Goal: Task Accomplishment & Management: Manage account settings

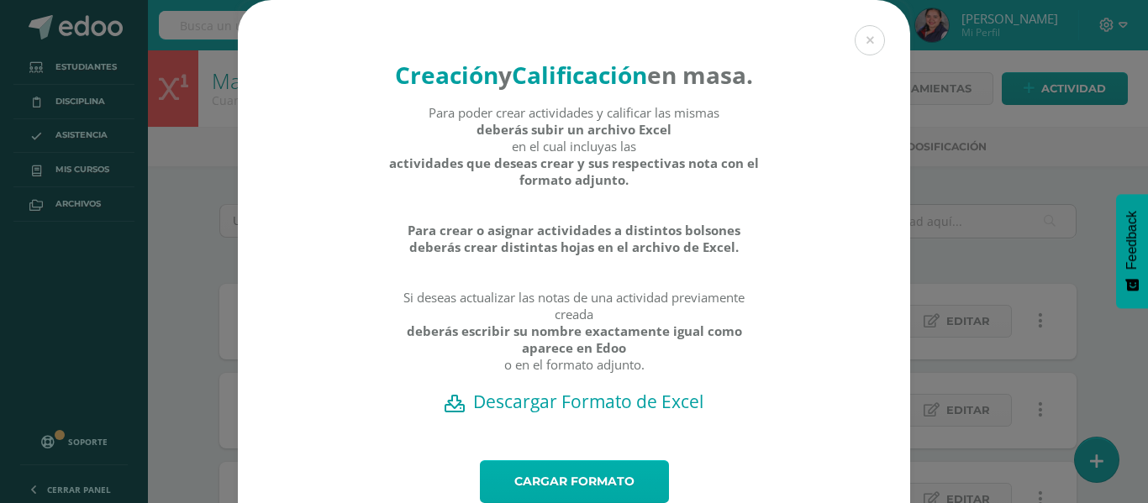
click at [592, 497] on link "Cargar formato" at bounding box center [574, 482] width 189 height 43
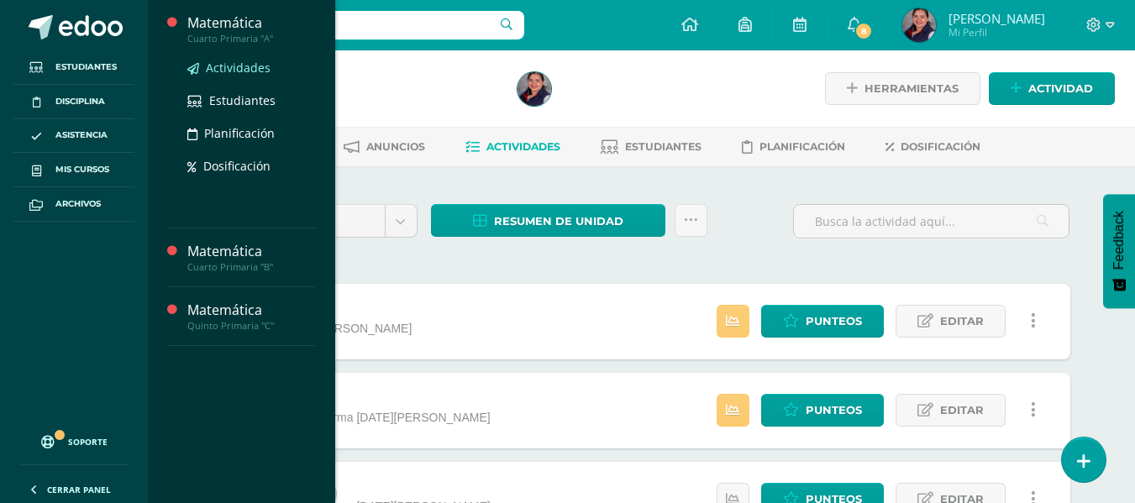
click at [227, 60] on span "Actividades" at bounding box center [238, 68] width 65 height 16
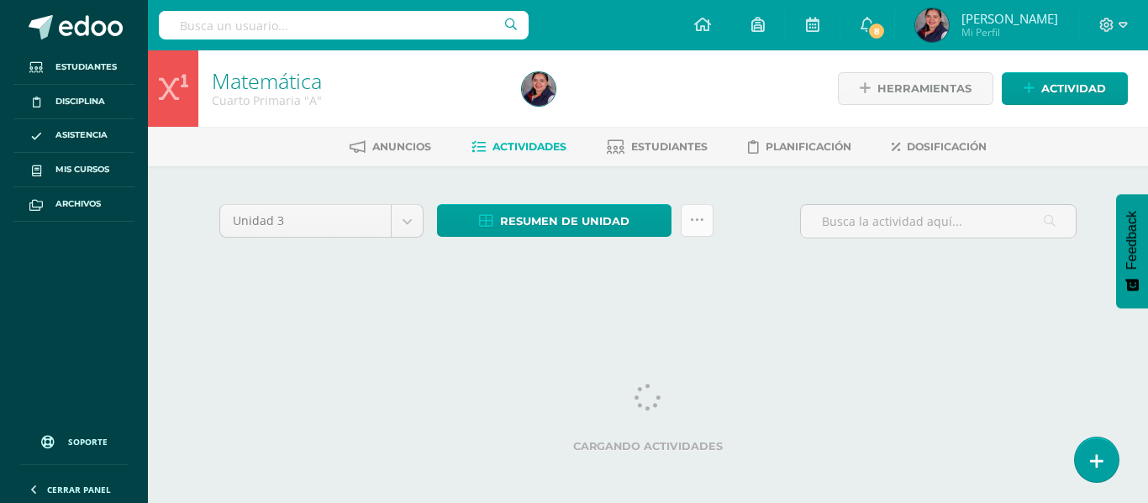
click at [691, 217] on icon at bounding box center [697, 220] width 14 height 14
click at [695, 217] on icon at bounding box center [697, 220] width 14 height 14
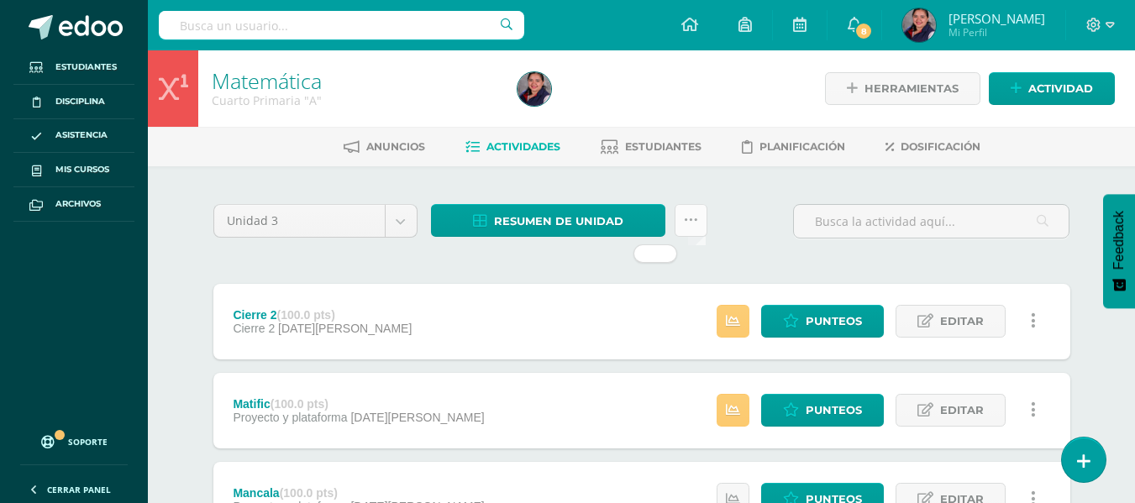
click at [687, 221] on icon at bounding box center [691, 220] width 14 height 14
click at [687, 224] on icon at bounding box center [691, 220] width 14 height 14
click at [747, 201] on div "Unidad 3 Unidad 1 Unidad 2 Unidad 3 Unidad 4 Resumen de unidad Descargar como H…" at bounding box center [641, 226] width 857 height 52
click at [688, 231] on link at bounding box center [691, 220] width 33 height 33
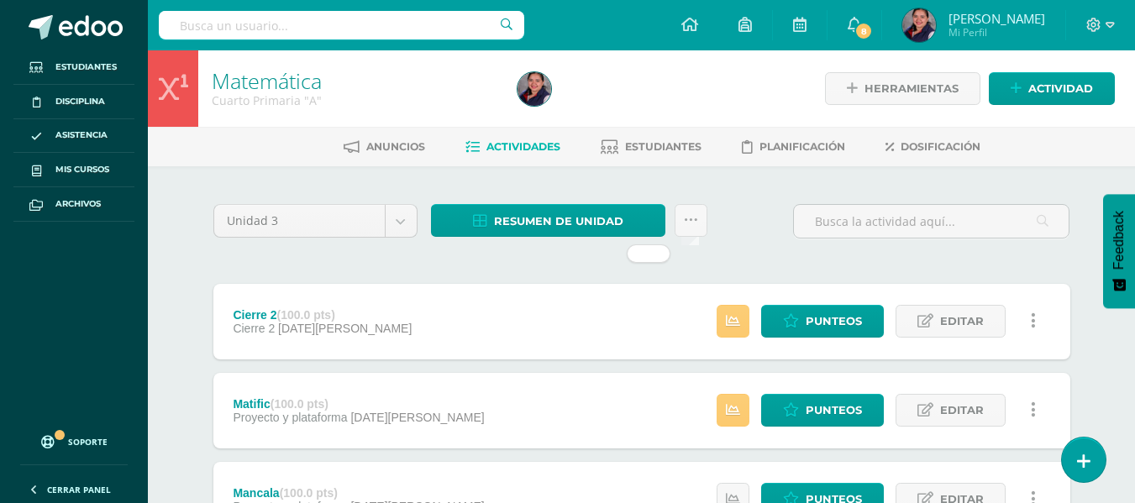
click at [693, 219] on icon at bounding box center [691, 220] width 14 height 14
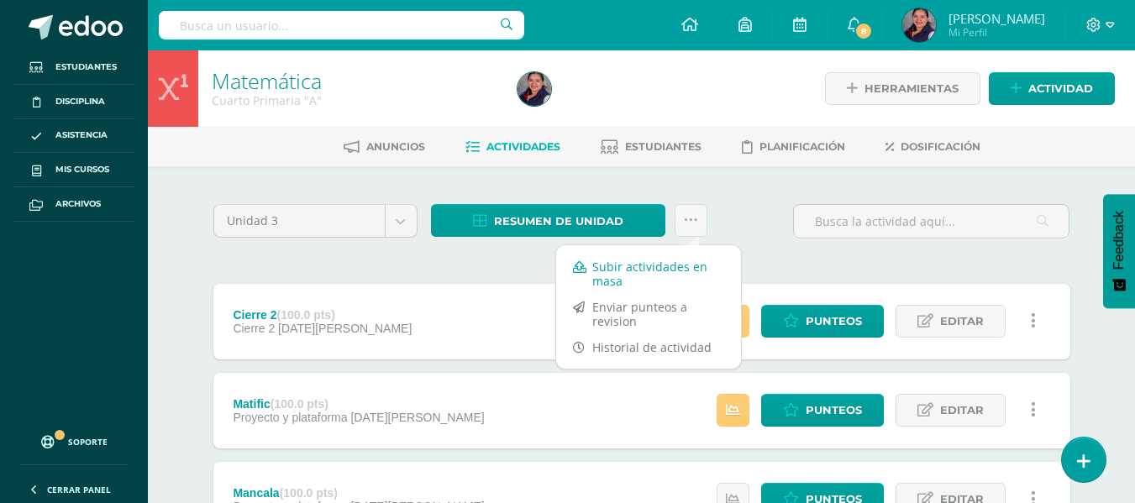
click at [646, 268] on link "Subir actividades en masa" at bounding box center [648, 274] width 185 height 40
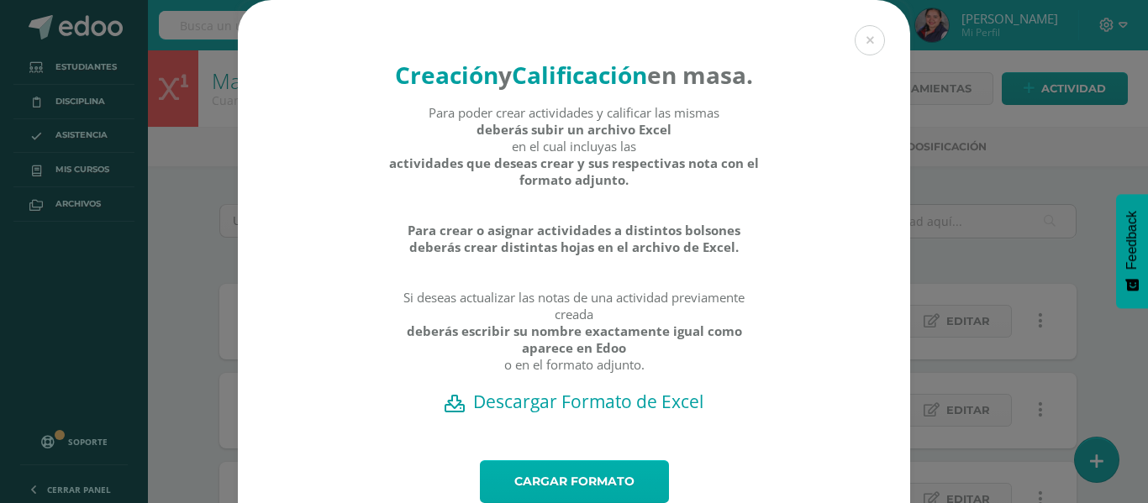
click at [586, 494] on link "Cargar formato" at bounding box center [574, 482] width 189 height 43
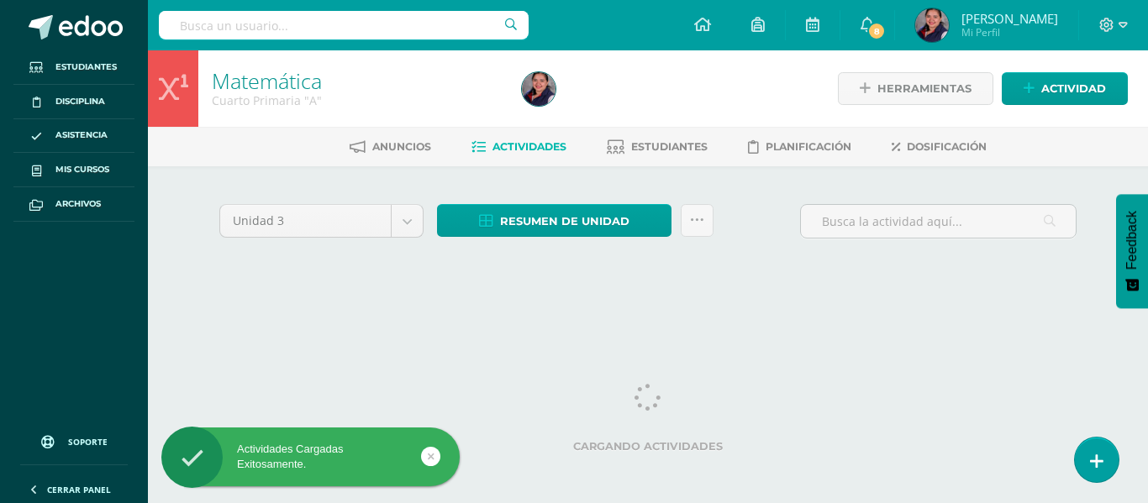
click at [921, 318] on html "Actividades Cargadas Exitosamente. Estudiantes Disciplina Asistencia Mis cursos…" at bounding box center [574, 159] width 1148 height 318
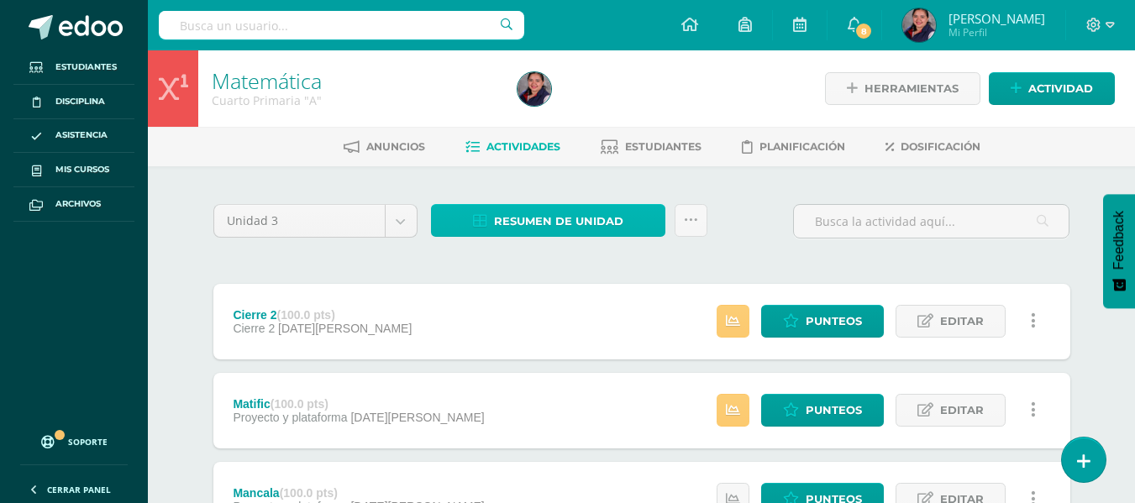
click at [575, 224] on span "Resumen de unidad" at bounding box center [558, 221] width 129 height 31
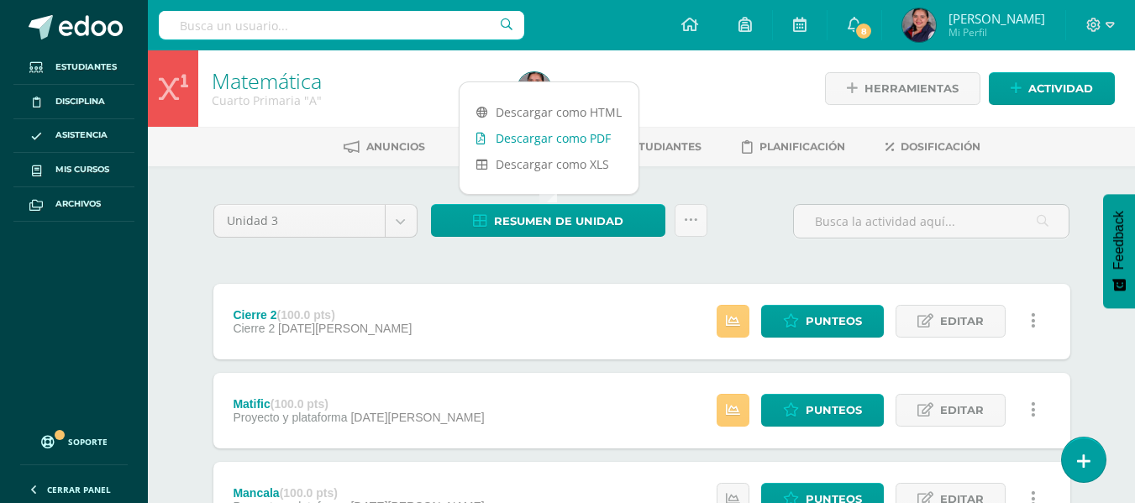
click at [524, 142] on link "Descargar como PDF" at bounding box center [549, 138] width 179 height 26
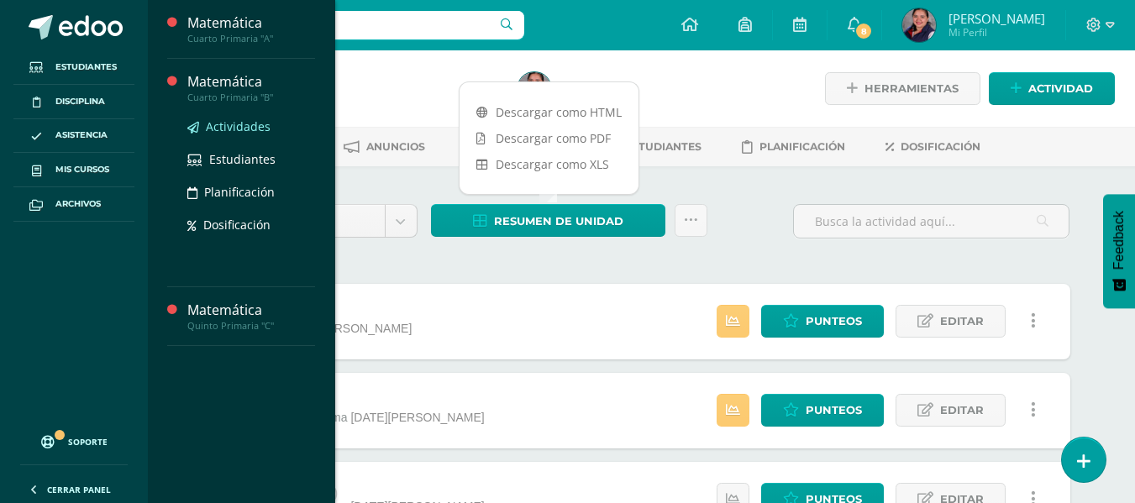
click at [247, 132] on span "Actividades" at bounding box center [238, 126] width 65 height 16
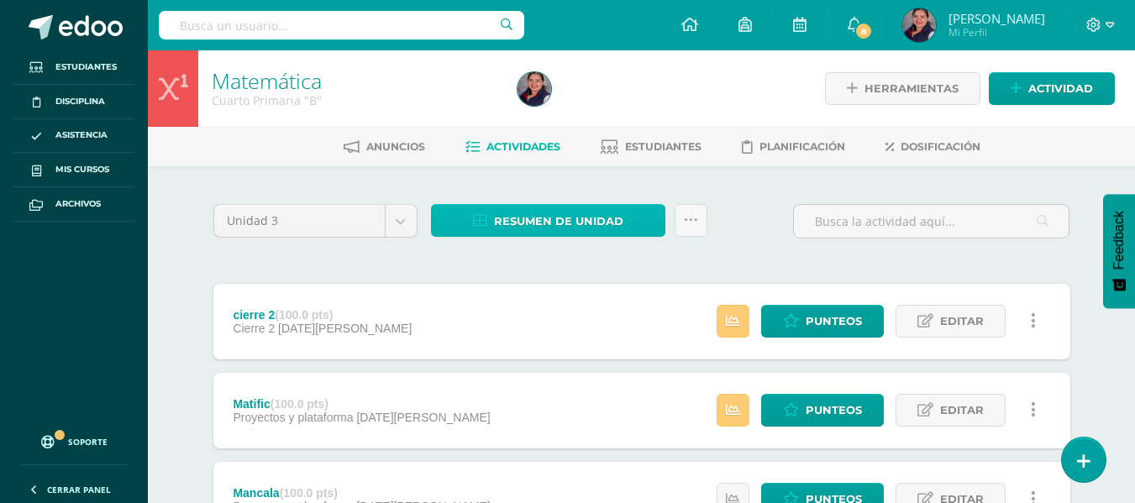
click at [617, 224] on span "Resumen de unidad" at bounding box center [558, 221] width 129 height 31
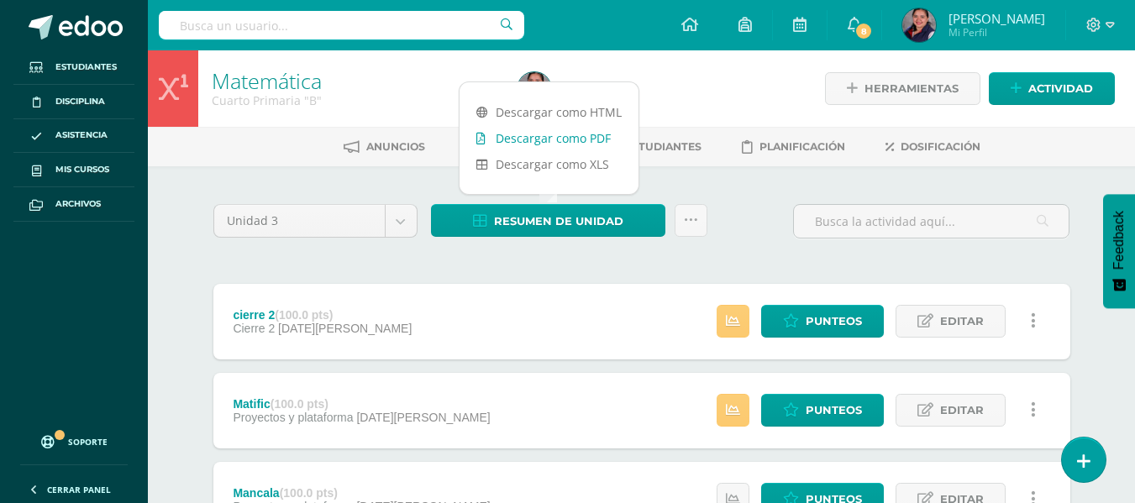
click at [551, 136] on link "Descargar como PDF" at bounding box center [549, 138] width 179 height 26
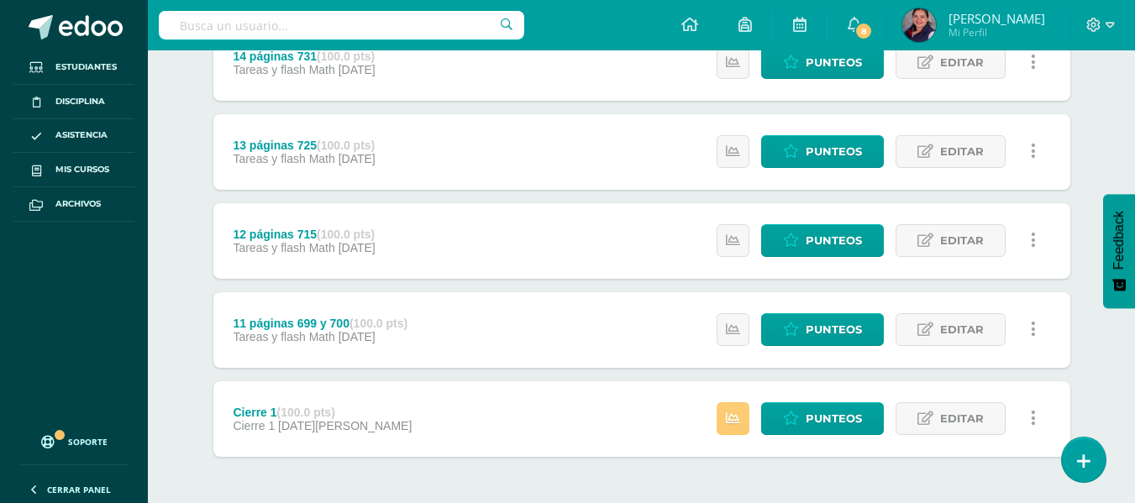
scroll to position [1655, 0]
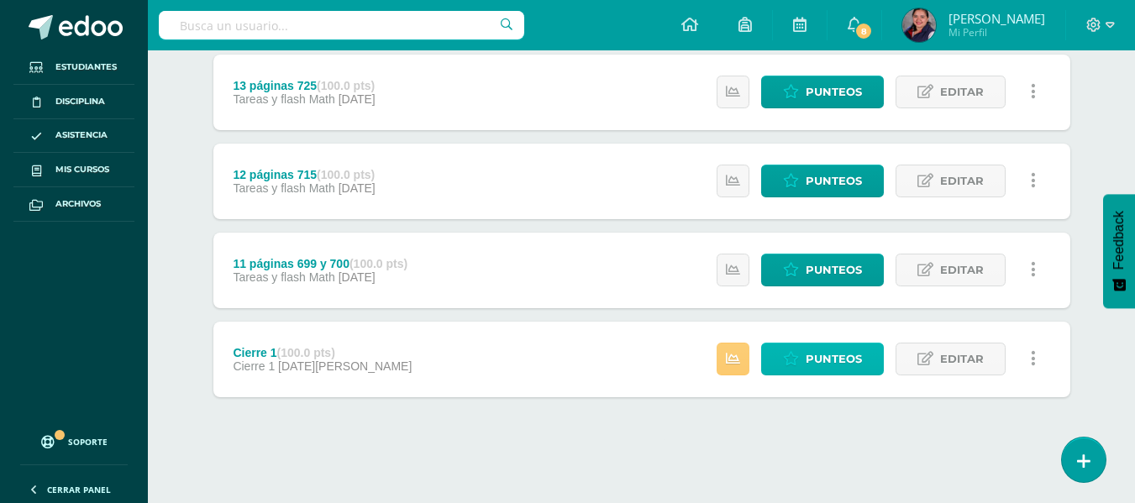
click at [803, 360] on link "Punteos" at bounding box center [822, 359] width 123 height 33
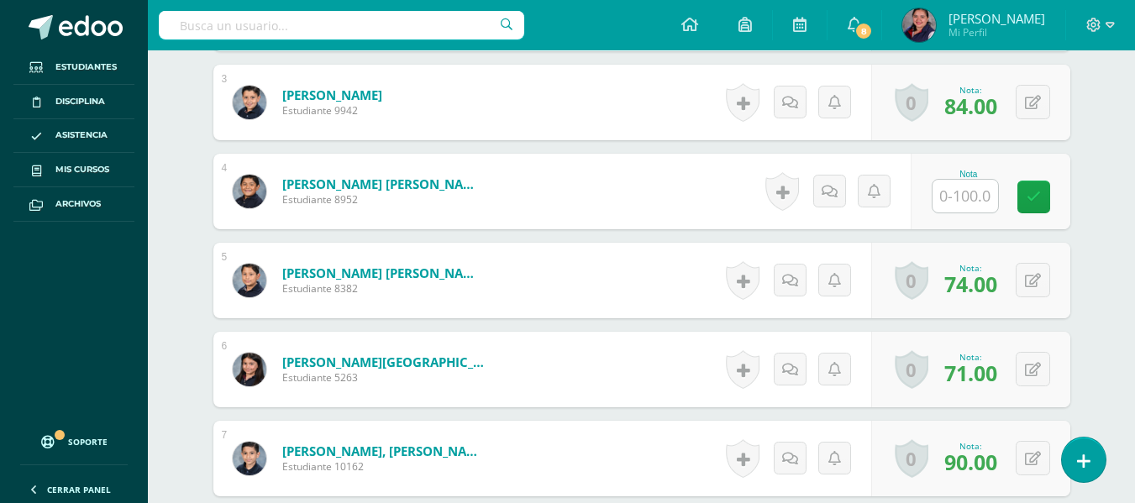
scroll to position [704, 0]
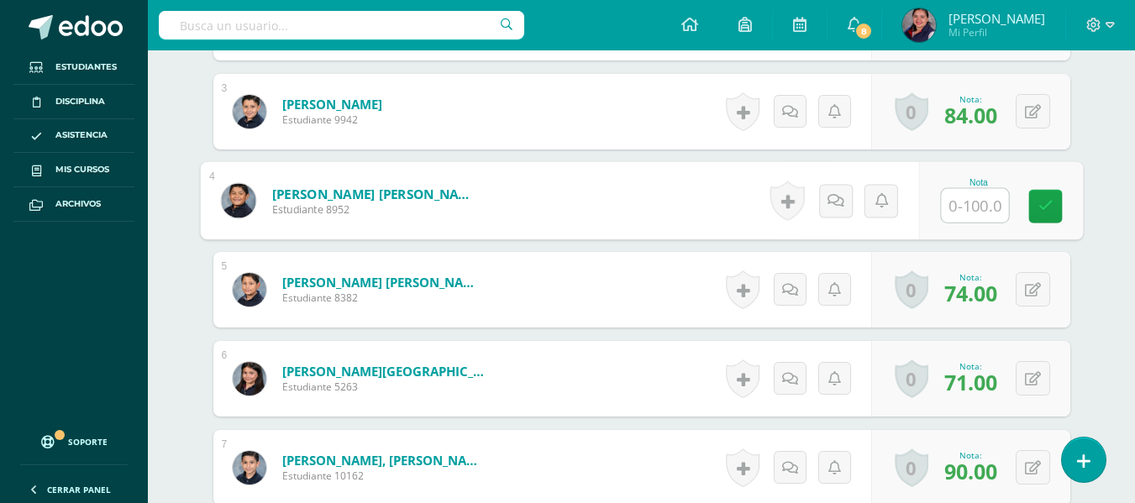
click at [966, 203] on input "text" at bounding box center [974, 206] width 67 height 34
type input "70"
click at [1043, 213] on link at bounding box center [1046, 206] width 34 height 34
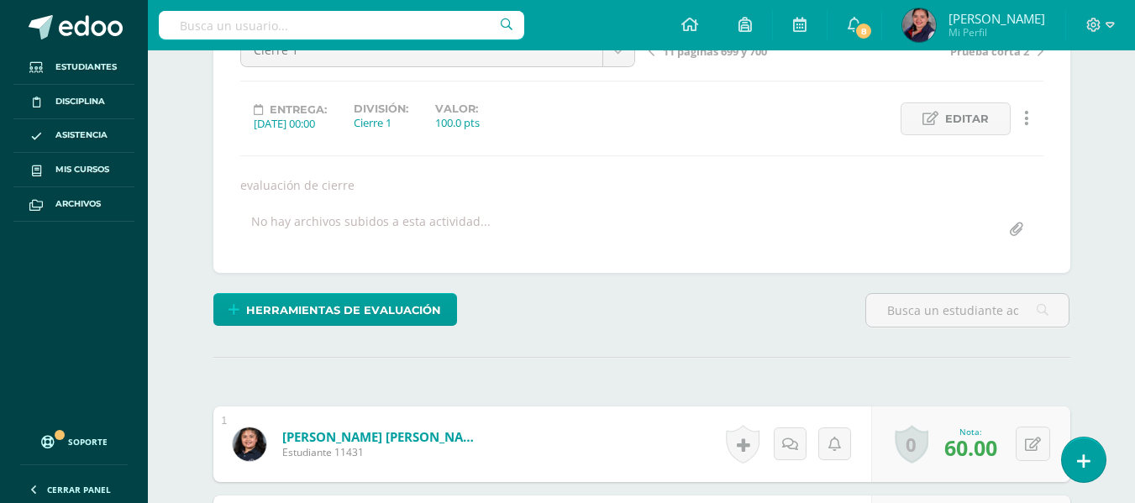
scroll to position [0, 0]
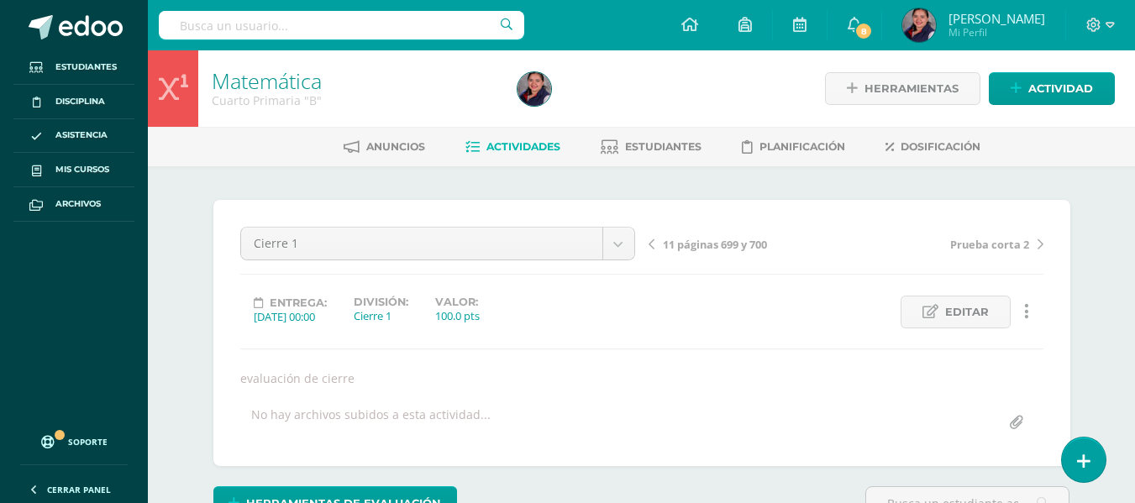
click at [533, 151] on span "Actividades" at bounding box center [524, 146] width 74 height 13
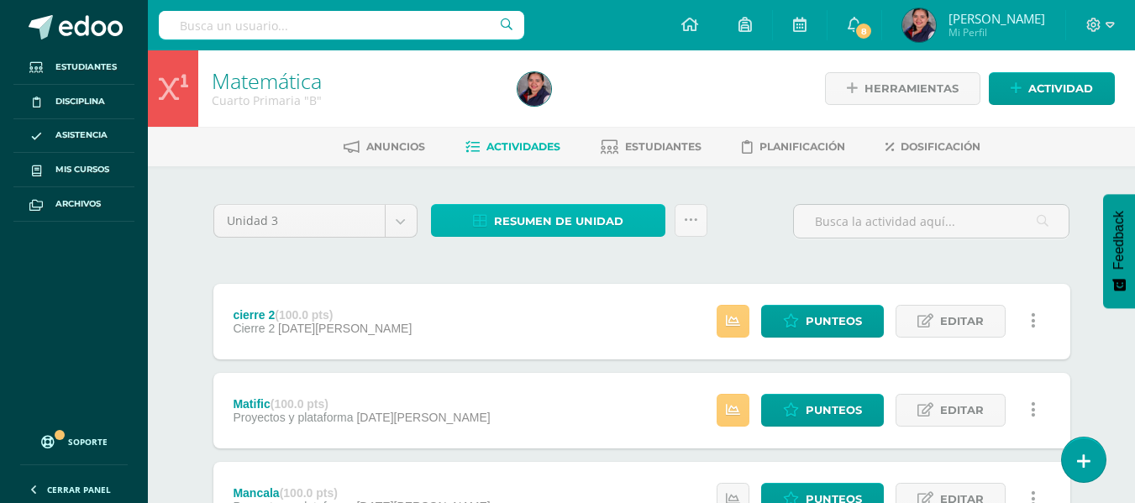
click at [620, 221] on span "Resumen de unidad" at bounding box center [558, 221] width 129 height 31
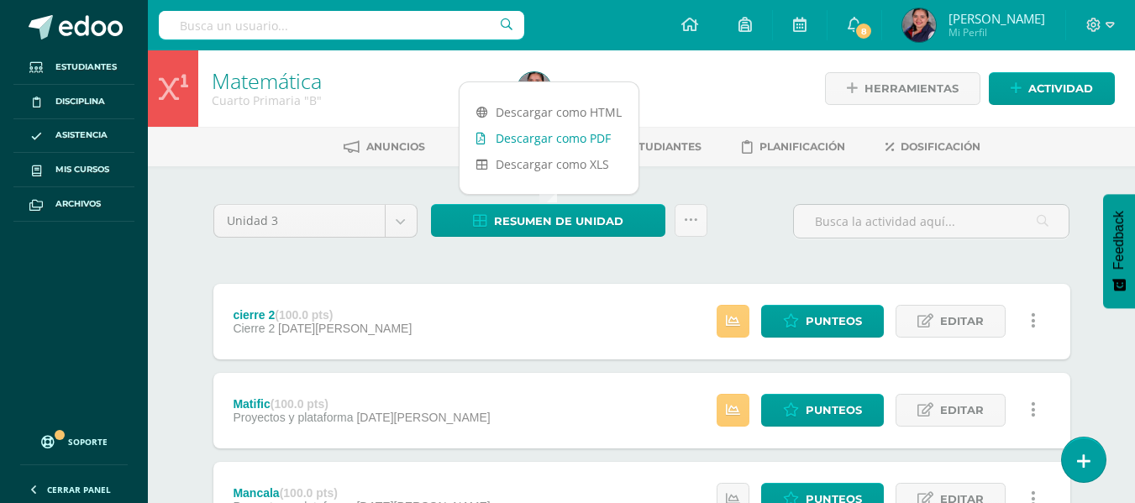
click at [571, 135] on link "Descargar como PDF" at bounding box center [549, 138] width 179 height 26
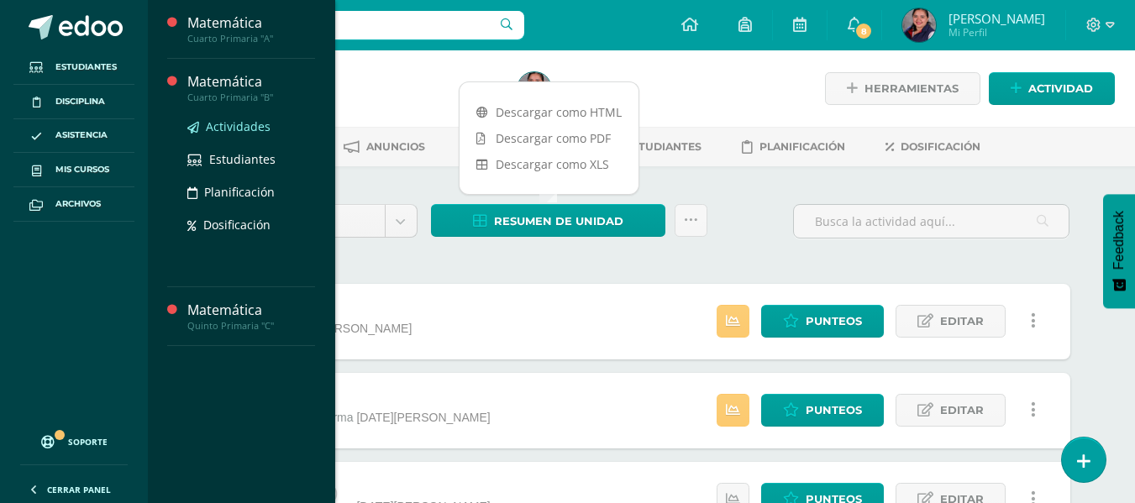
click at [236, 126] on span "Actividades" at bounding box center [238, 126] width 65 height 16
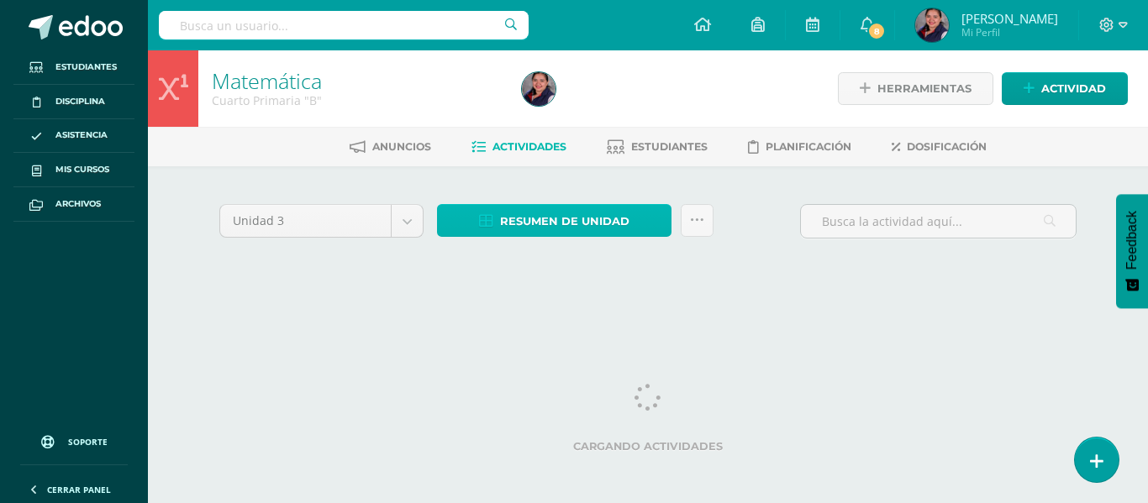
click at [609, 223] on span "Resumen de unidad" at bounding box center [564, 221] width 129 height 31
click at [594, 222] on span "Resumen de unidad" at bounding box center [564, 221] width 129 height 31
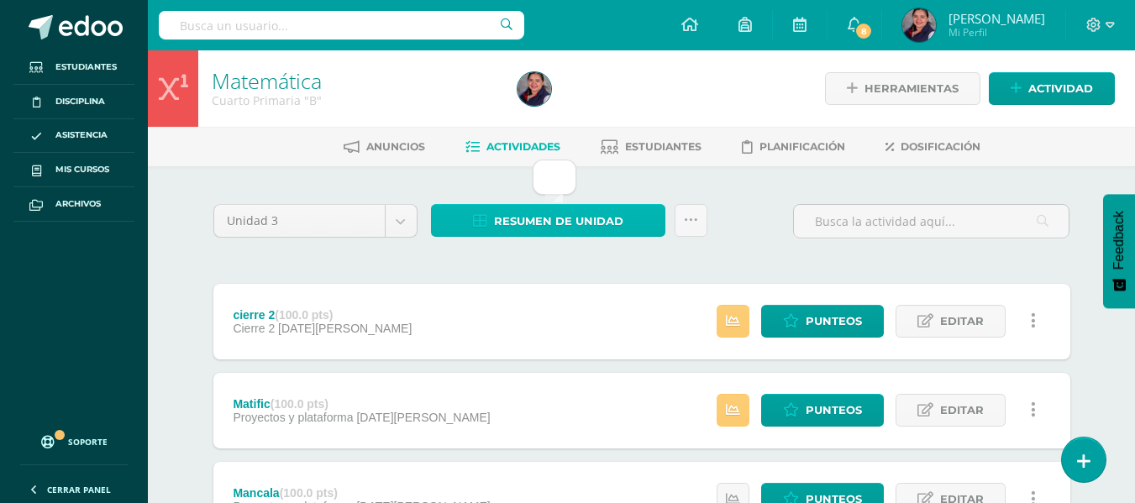
click at [596, 226] on span "Resumen de unidad" at bounding box center [558, 221] width 129 height 31
click at [570, 221] on span "Resumen de unidad" at bounding box center [558, 221] width 129 height 31
click at [513, 236] on span "Resumen de unidad" at bounding box center [558, 221] width 129 height 31
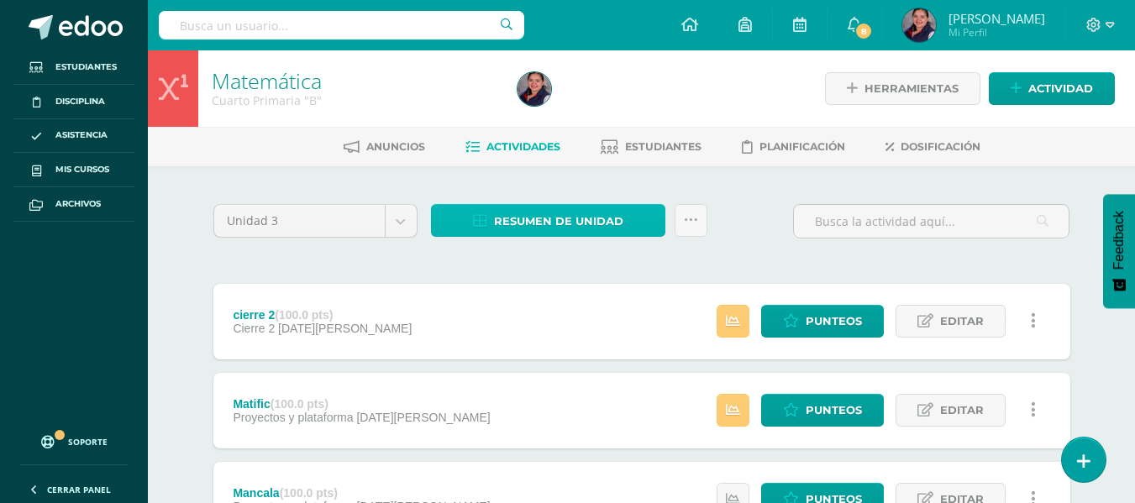
click at [521, 212] on span "Resumen de unidad" at bounding box center [558, 221] width 129 height 31
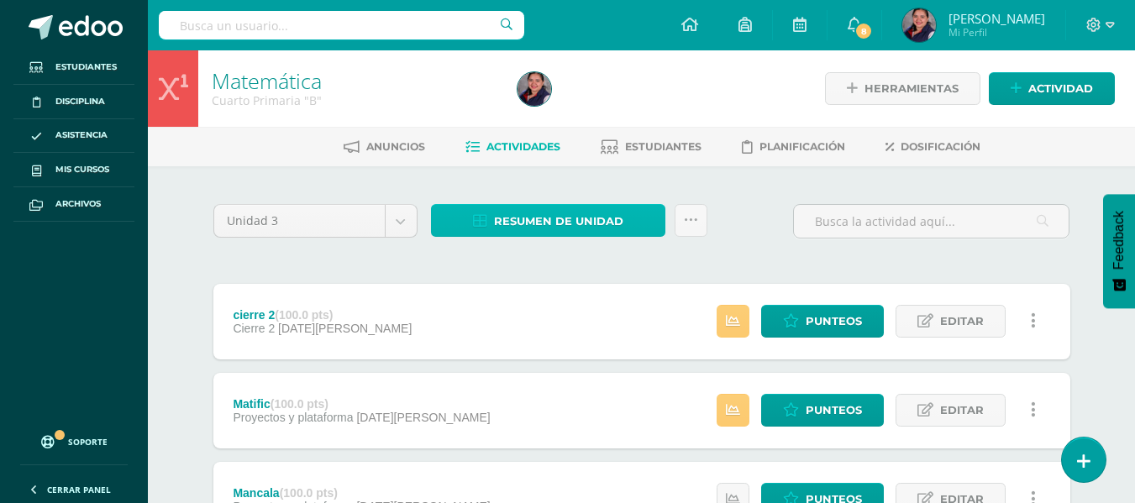
click at [532, 220] on span "Resumen de unidad" at bounding box center [558, 221] width 129 height 31
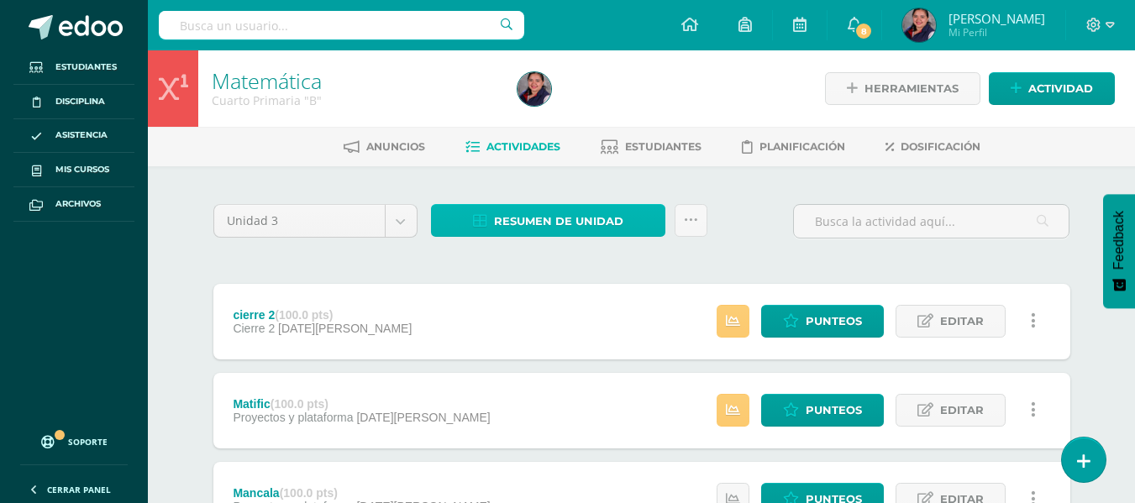
click at [550, 222] on span "Resumen de unidad" at bounding box center [558, 221] width 129 height 31
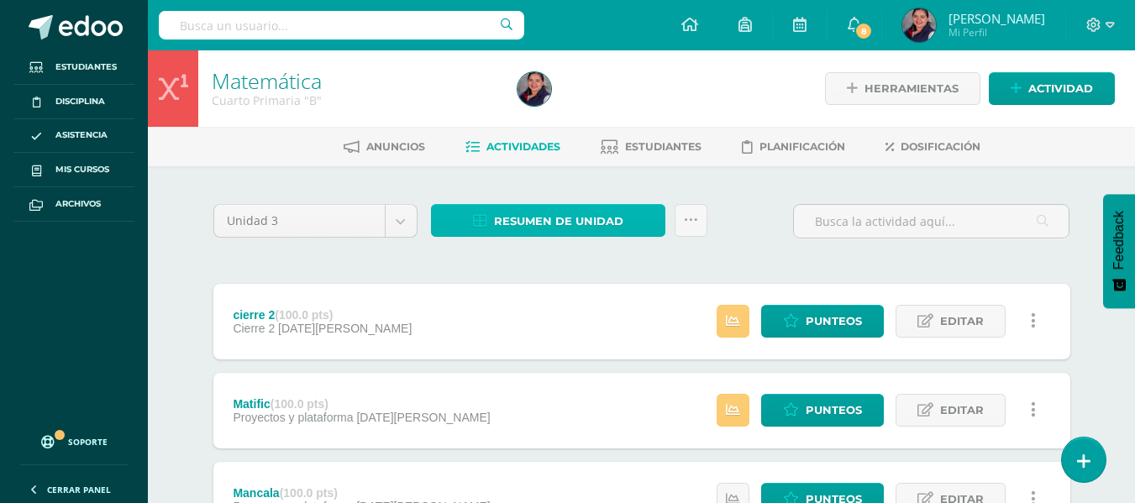
click at [570, 217] on span "Resumen de unidad" at bounding box center [558, 221] width 129 height 31
click at [552, 228] on span "Resumen de unidad" at bounding box center [558, 221] width 129 height 31
click at [555, 224] on span "Resumen de unidad" at bounding box center [558, 221] width 129 height 31
click at [584, 224] on span "Resumen de unidad" at bounding box center [558, 221] width 129 height 31
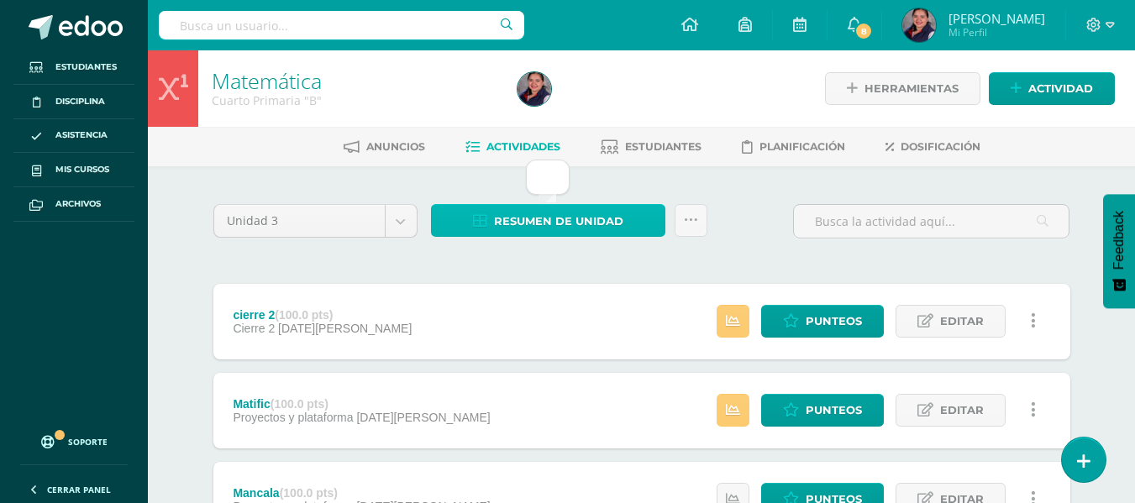
click at [547, 220] on span "Resumen de unidad" at bounding box center [558, 221] width 129 height 31
click at [564, 226] on span "Resumen de unidad" at bounding box center [558, 221] width 129 height 31
click at [749, 213] on div "Unidad 3 Unidad 1 Unidad 2 Unidad 3 Unidad 4 Resumen de unidad Subir actividade…" at bounding box center [642, 228] width 871 height 48
click at [607, 212] on span "Resumen de unidad" at bounding box center [558, 221] width 129 height 31
click at [754, 215] on div "Unidad 3 Unidad 1 Unidad 2 Unidad 3 Unidad 4 Resumen de unidad Subir actividade…" at bounding box center [642, 228] width 871 height 48
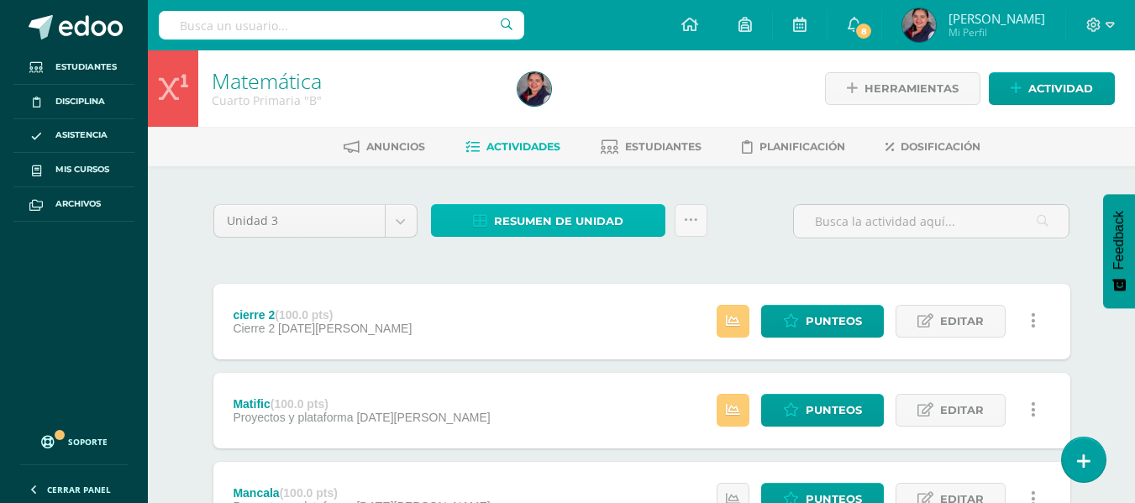
click at [627, 217] on link "Resumen de unidad" at bounding box center [548, 220] width 234 height 33
click at [662, 245] on div "Resumen de unidad Subir actividades en masa Enviar punteos a revision Historial…" at bounding box center [569, 228] width 290 height 48
click at [596, 208] on span "Resumen de unidad" at bounding box center [558, 221] width 129 height 31
click at [562, 213] on span "Resumen de unidad" at bounding box center [558, 221] width 129 height 31
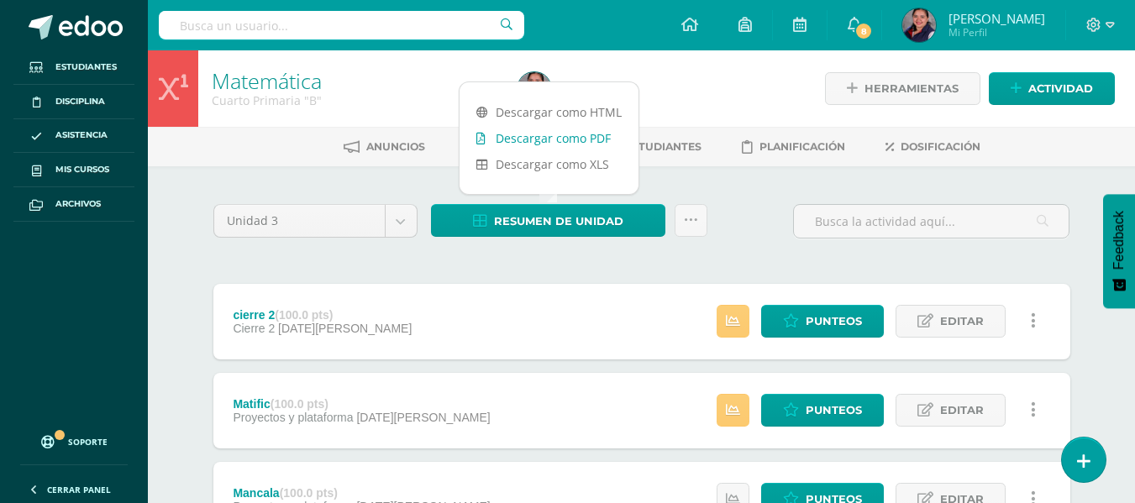
click at [516, 134] on link "Descargar como PDF" at bounding box center [549, 138] width 179 height 26
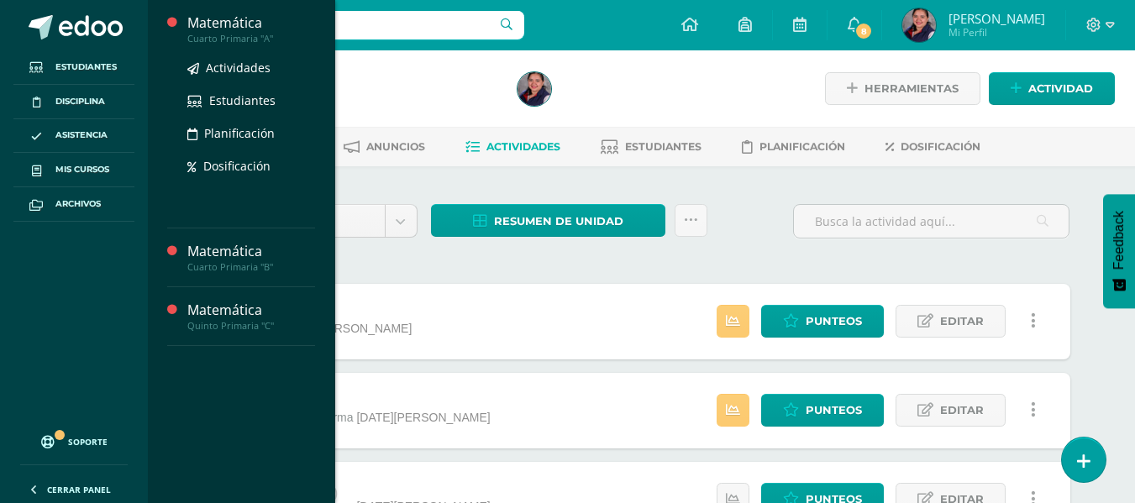
click at [232, 36] on div "Cuarto Primaria "A"" at bounding box center [251, 39] width 128 height 12
click at [234, 64] on span "Actividades" at bounding box center [238, 68] width 65 height 16
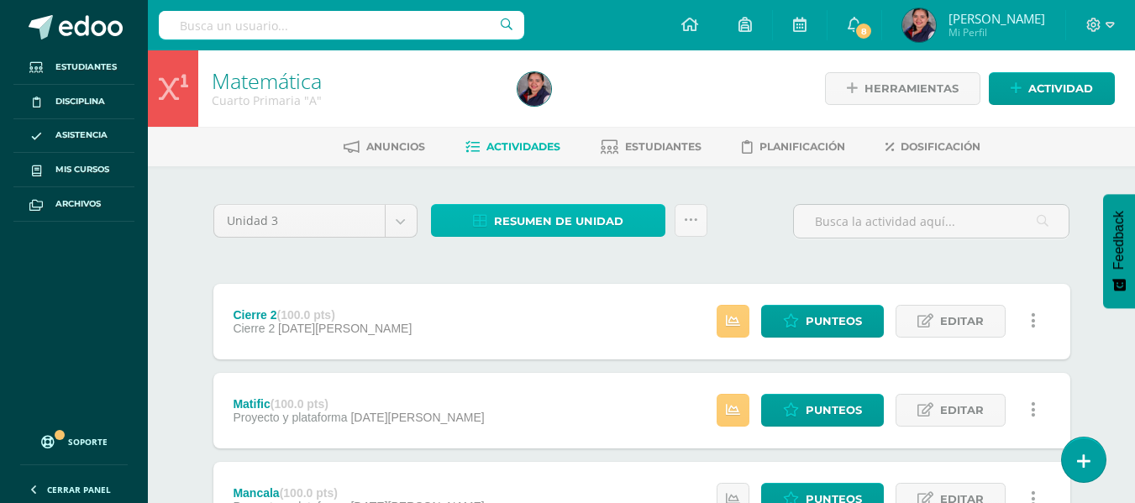
click at [650, 222] on link "Resumen de unidad" at bounding box center [548, 220] width 234 height 33
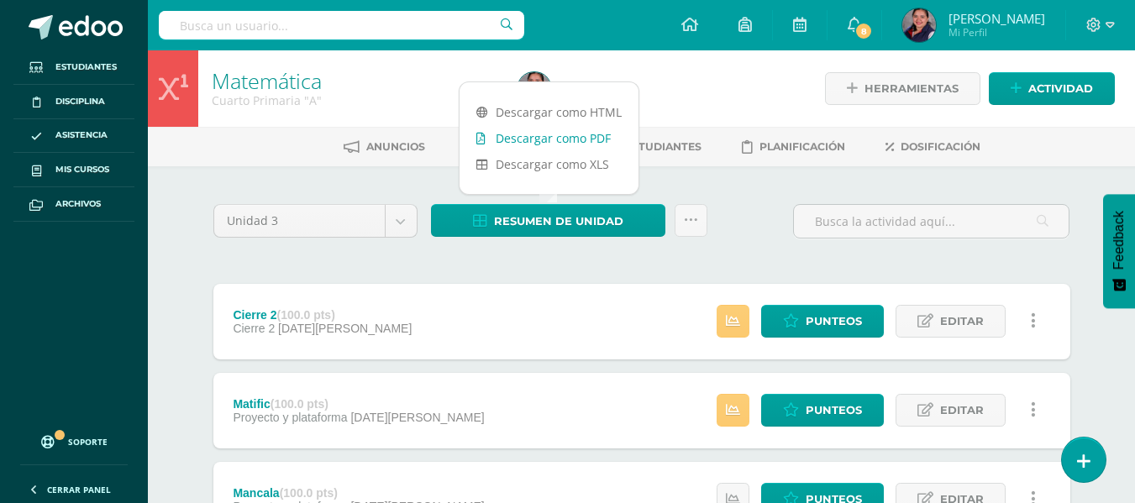
click at [563, 144] on link "Descargar como PDF" at bounding box center [549, 138] width 179 height 26
click at [755, 247] on div "Unidad 3 Unidad 1 Unidad 2 Unidad 3 Unidad 4 Resumen de unidad Subir actividade…" at bounding box center [642, 228] width 871 height 48
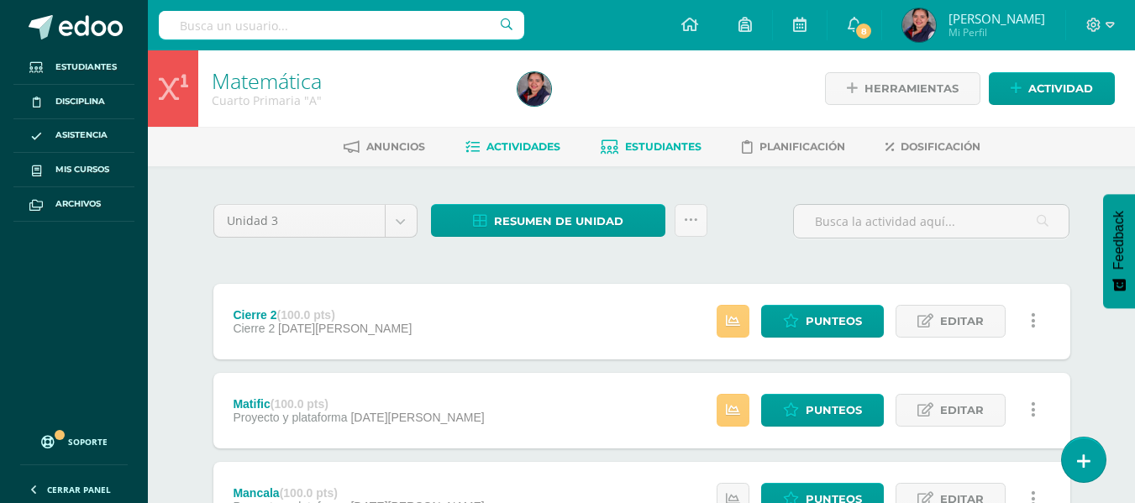
click at [640, 145] on span "Estudiantes" at bounding box center [663, 146] width 76 height 13
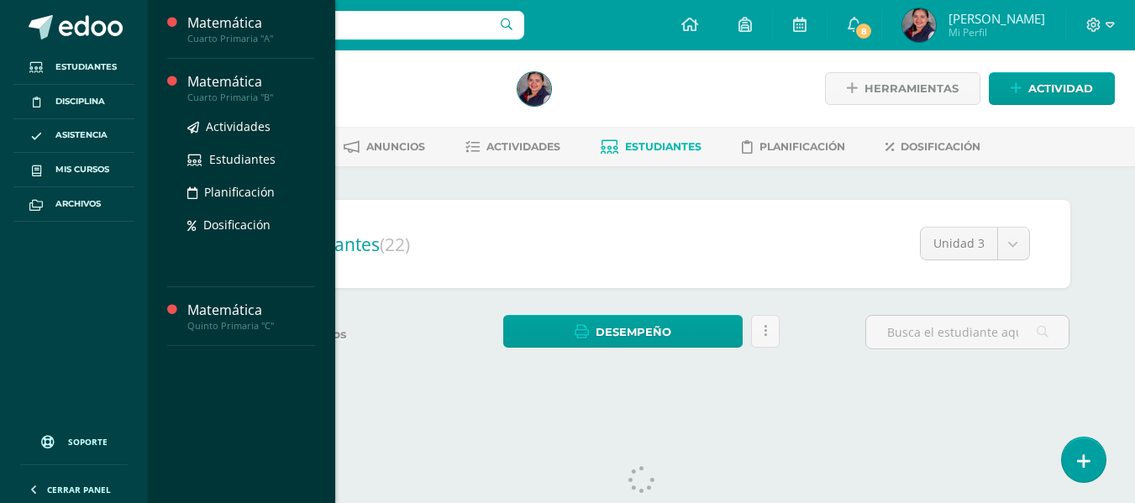
click at [213, 87] on div "Matemática" at bounding box center [251, 81] width 128 height 19
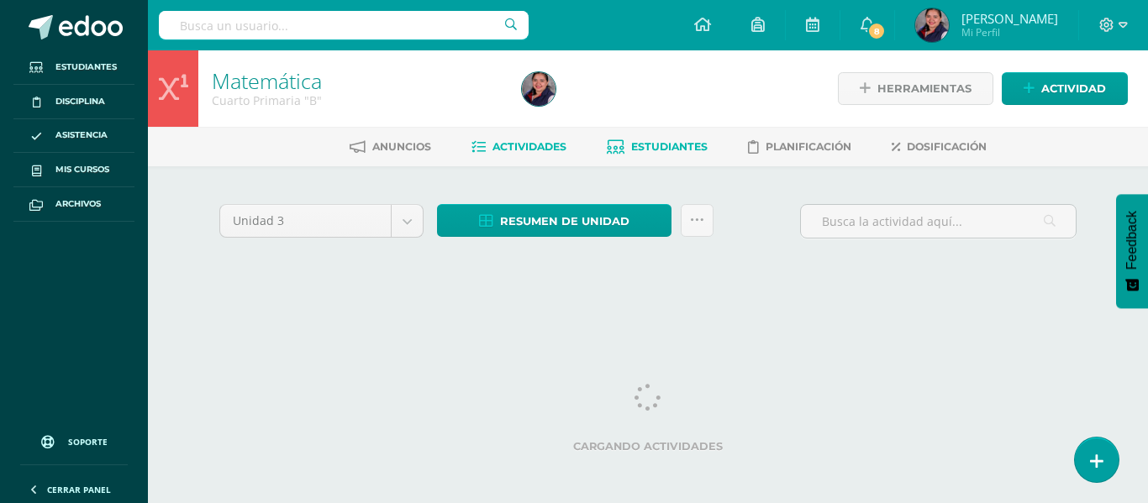
click at [652, 145] on span "Estudiantes" at bounding box center [669, 146] width 76 height 13
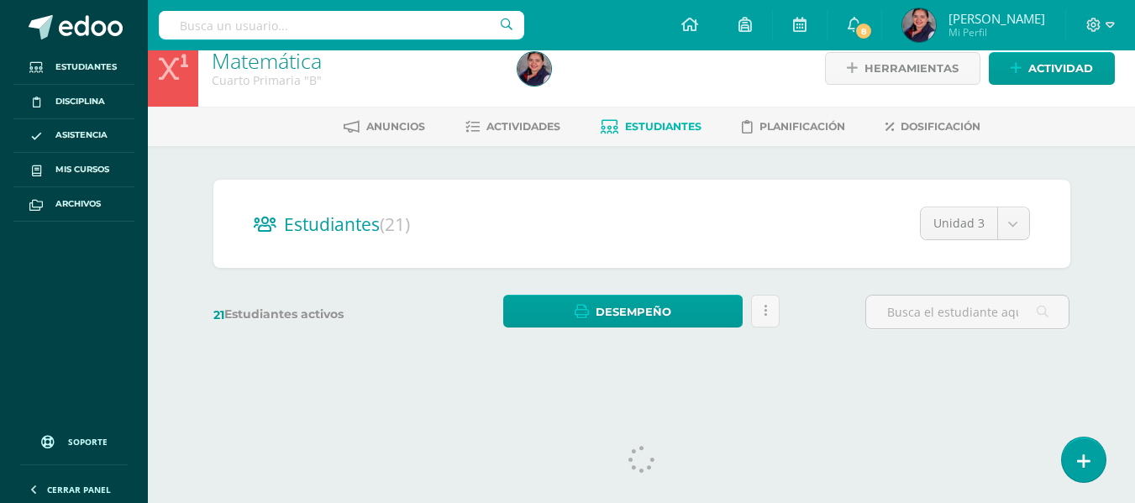
scroll to position [39, 0]
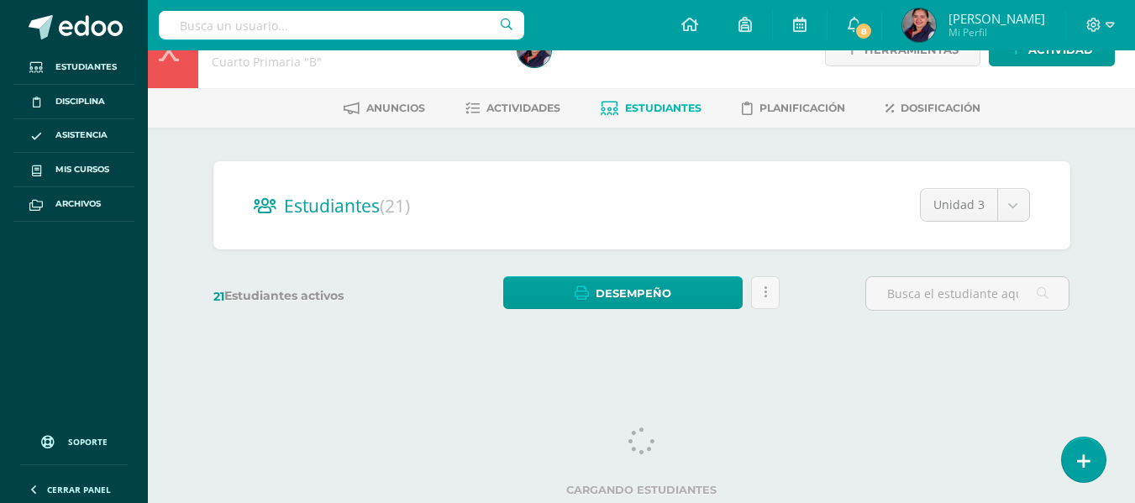
drag, startPoint x: 1141, startPoint y: 137, endPoint x: 1147, endPoint y: 235, distance: 98.5
click at [1135, 235] on html "Estudiantes Disciplina Asistencia Mis cursos Archivos Soporte Centro de ayuda Ú…" at bounding box center [567, 160] width 1135 height 399
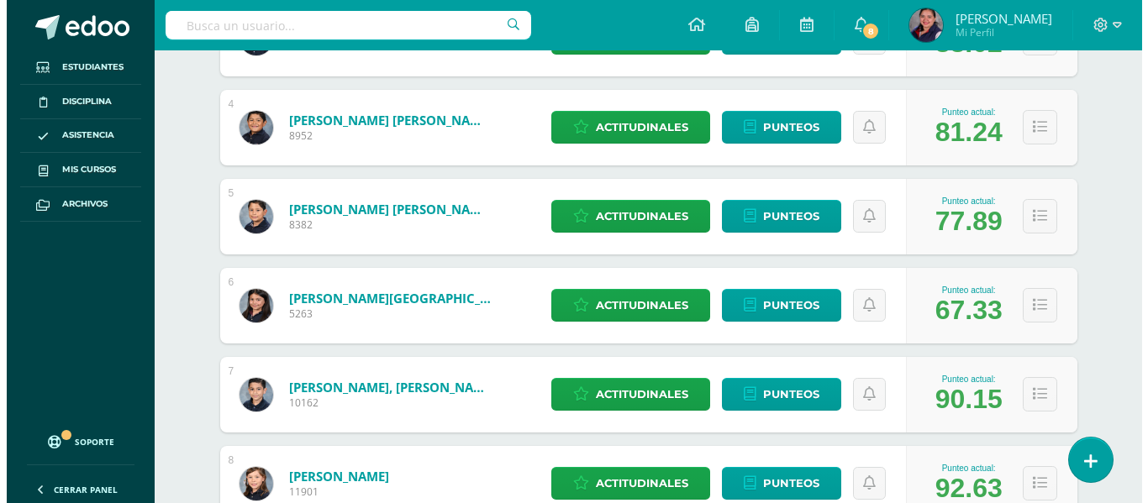
scroll to position [547, 0]
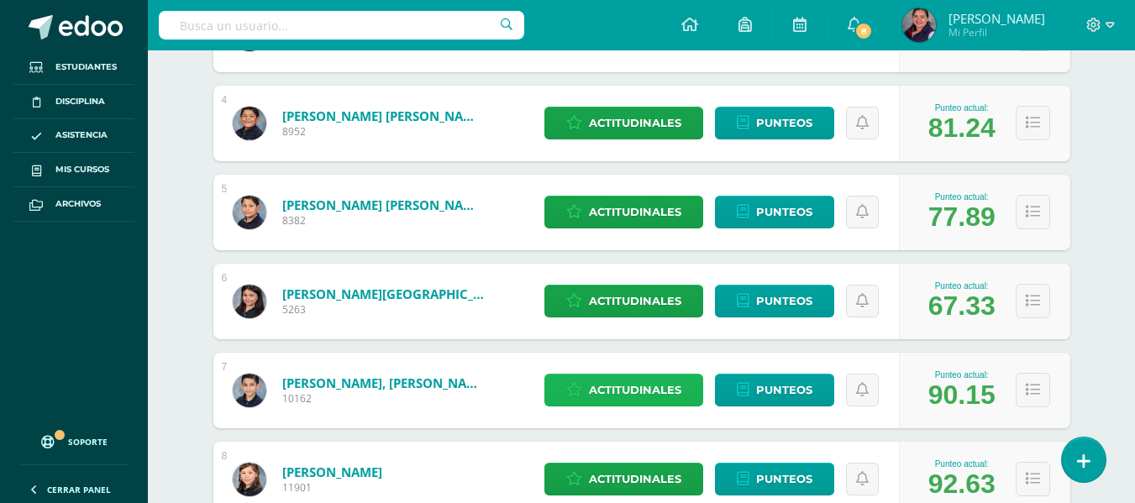
click at [666, 399] on span "Actitudinales" at bounding box center [635, 390] width 92 height 31
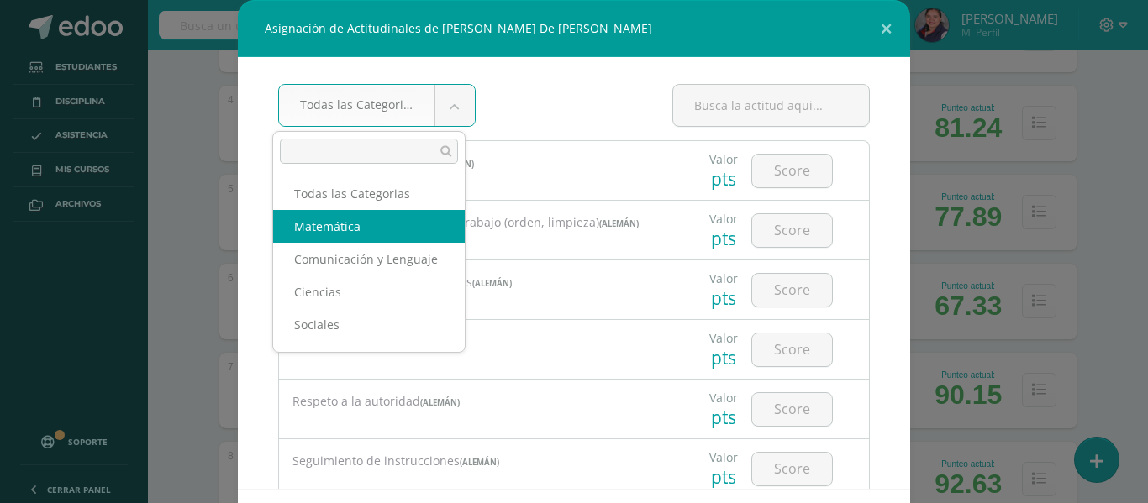
select select "34"
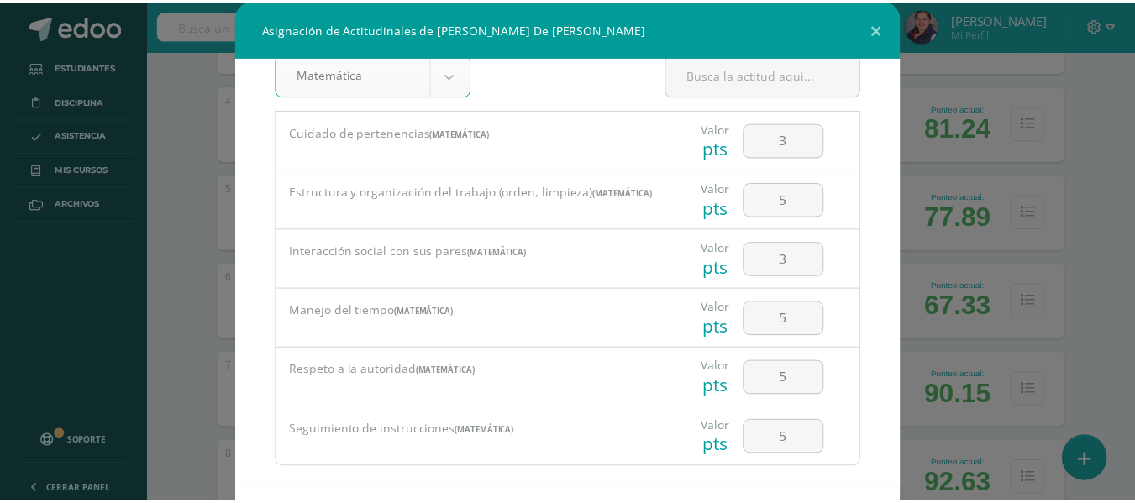
scroll to position [53, 0]
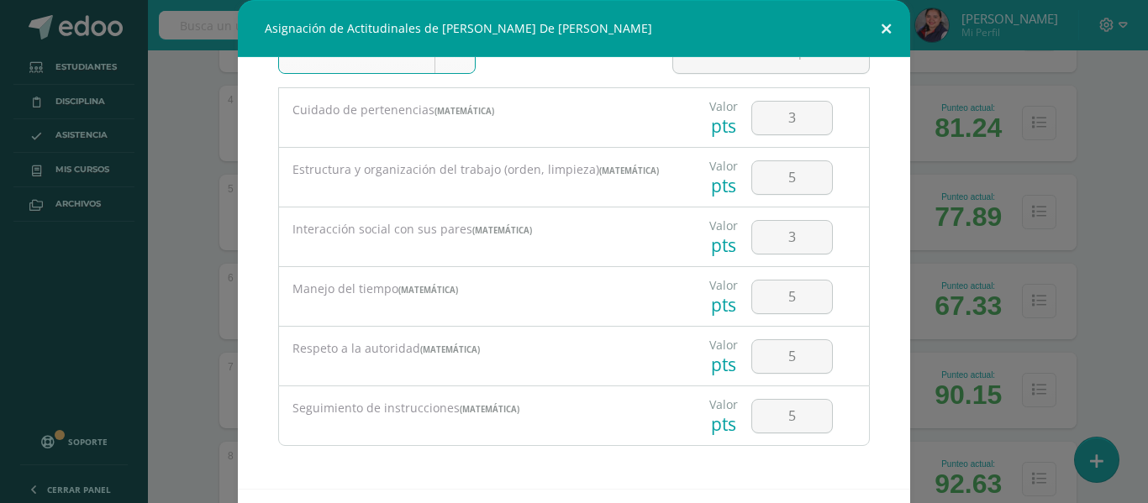
click at [875, 25] on button at bounding box center [886, 28] width 48 height 57
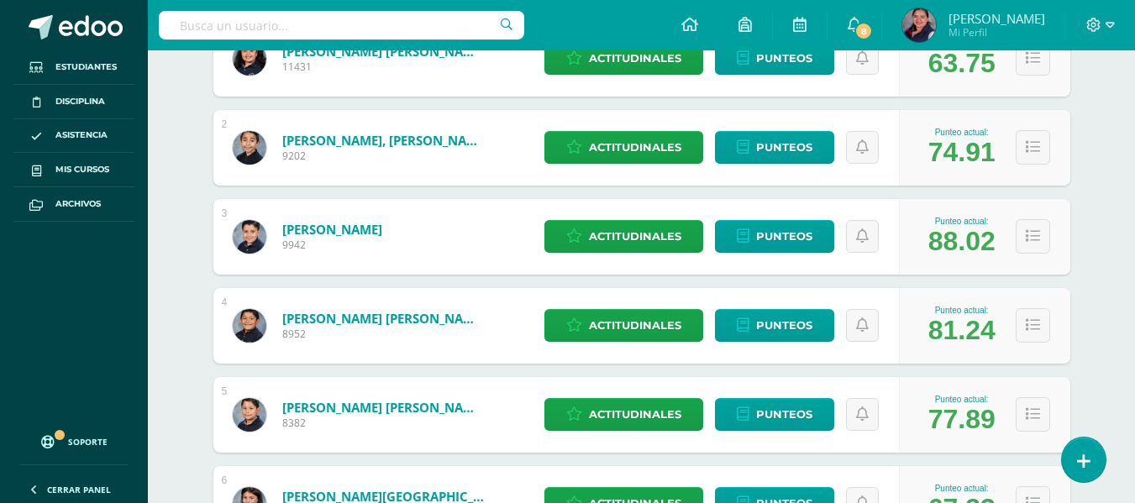
scroll to position [0, 0]
